Goal: Transaction & Acquisition: Subscribe to service/newsletter

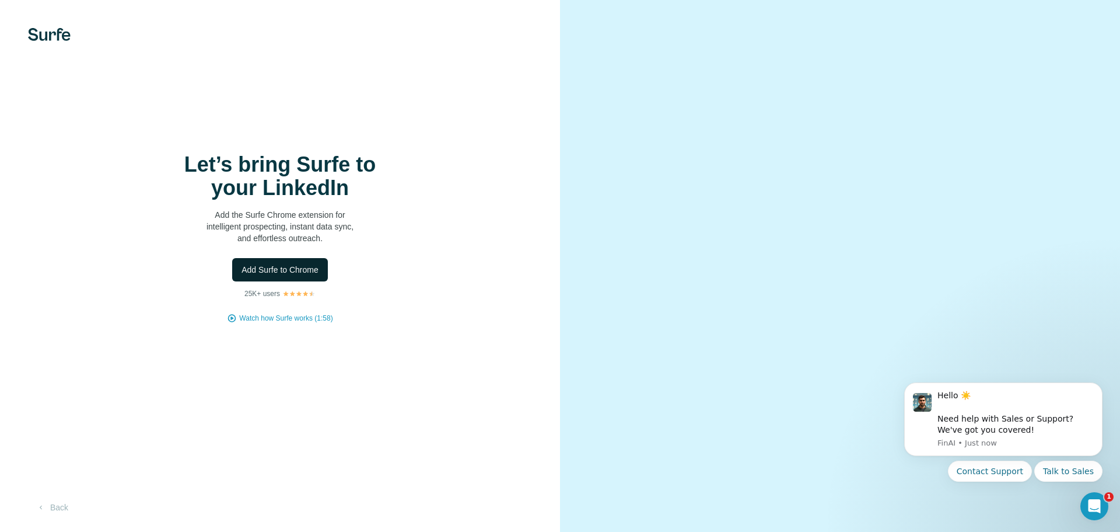
click at [265, 268] on span "Add Surfe to Chrome" at bounding box center [280, 270] width 77 height 12
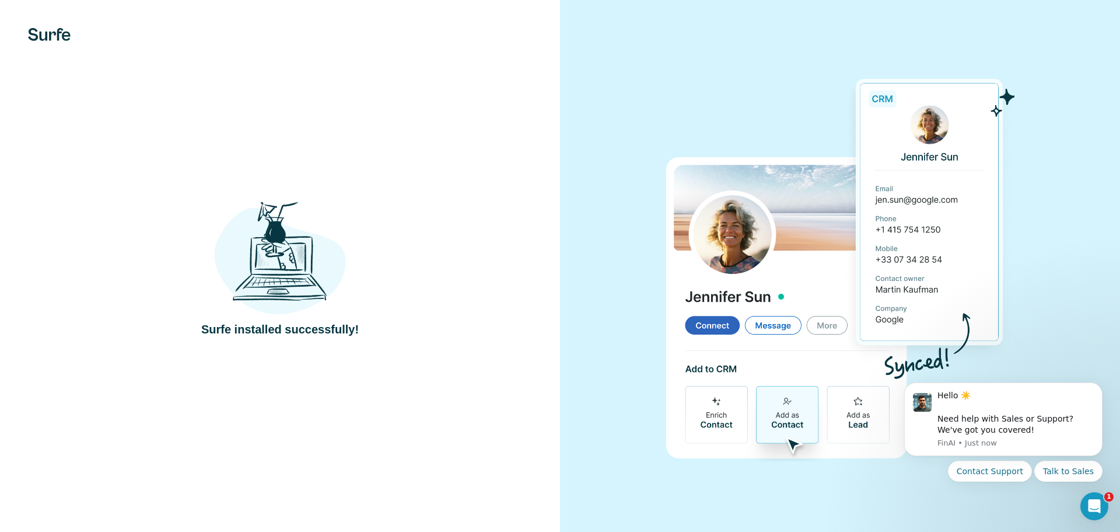
click at [730, 114] on img at bounding box center [840, 266] width 349 height 390
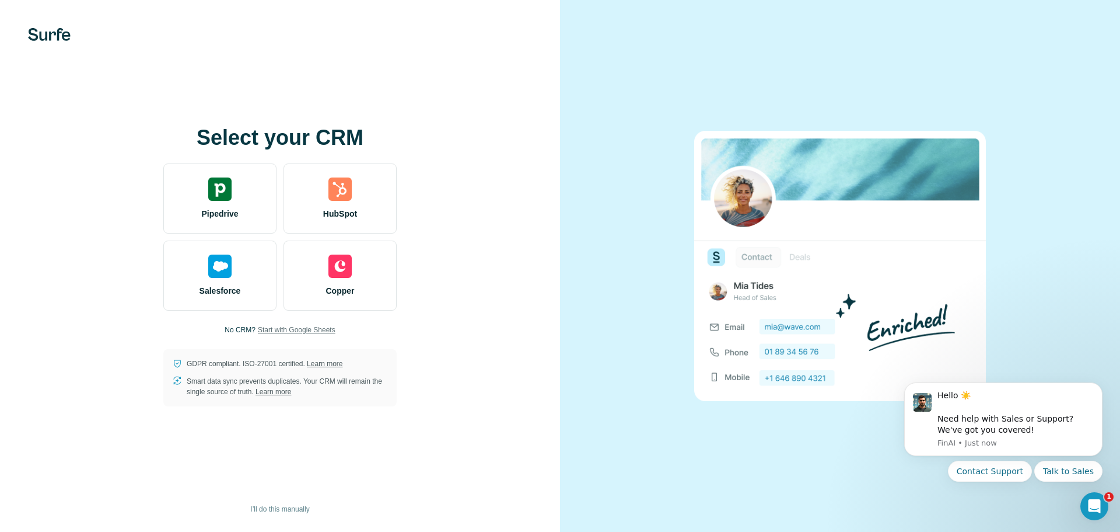
click at [285, 328] on span "Start with Google Sheets" at bounding box center [297, 329] width 78 height 11
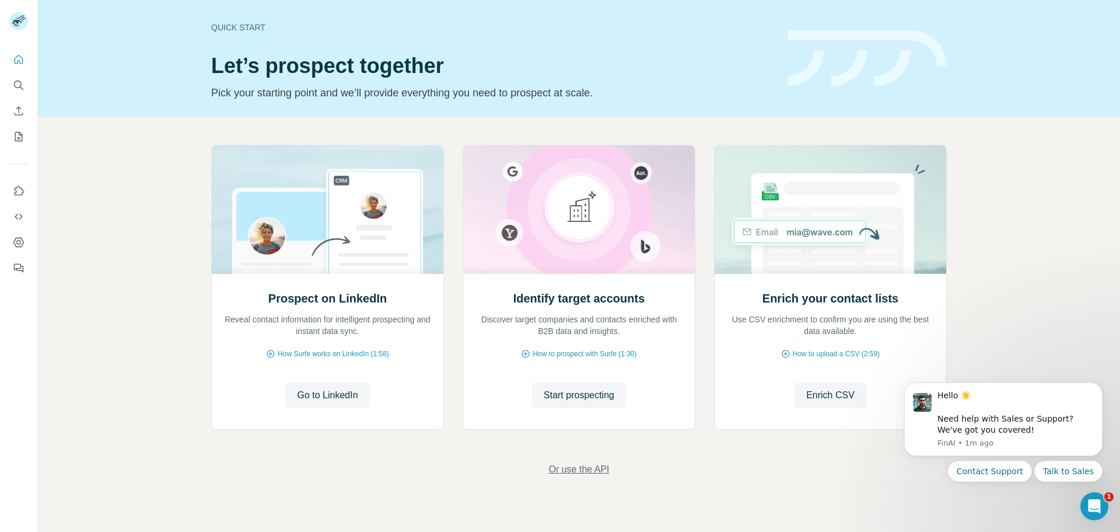
drag, startPoint x: 568, startPoint y: 472, endPoint x: 554, endPoint y: 463, distance: 16.3
click at [554, 463] on span "Or use the API" at bounding box center [578, 469] width 61 height 14
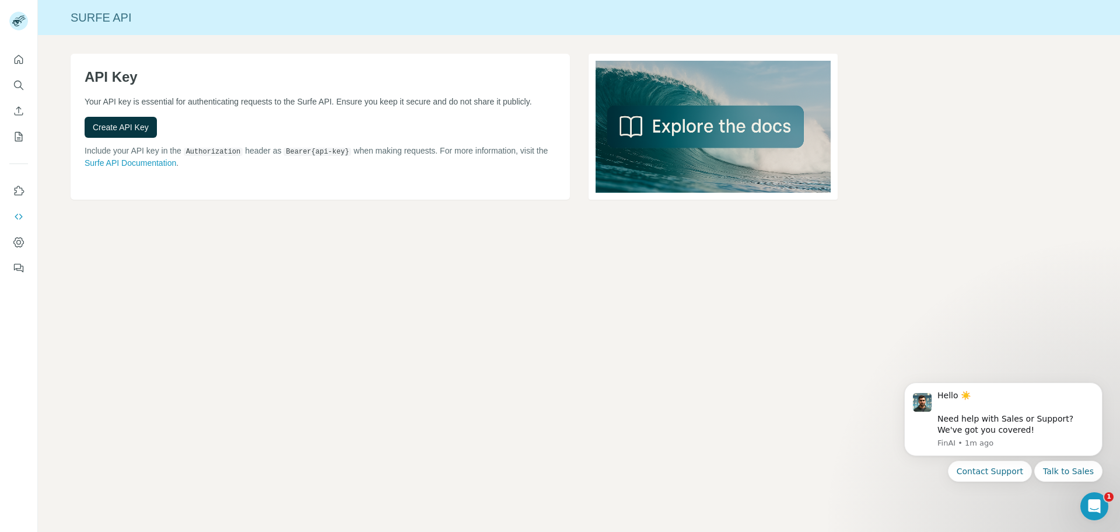
drag, startPoint x: 147, startPoint y: 177, endPoint x: 166, endPoint y: 187, distance: 20.9
drag, startPoint x: 166, startPoint y: 187, endPoint x: 159, endPoint y: 172, distance: 16.5
click at [159, 167] on link "Surfe API Documentation" at bounding box center [131, 162] width 92 height 9
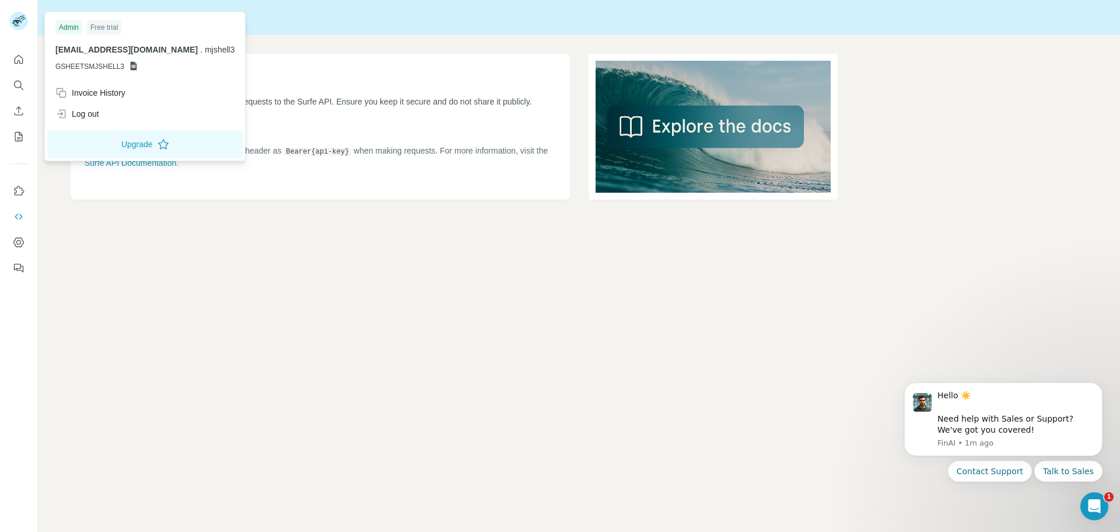
click at [19, 25] on rect at bounding box center [18, 21] width 19 height 19
click at [126, 149] on button "Upgrade" at bounding box center [144, 144] width 195 height 28
